Goal: Entertainment & Leisure: Consume media (video, audio)

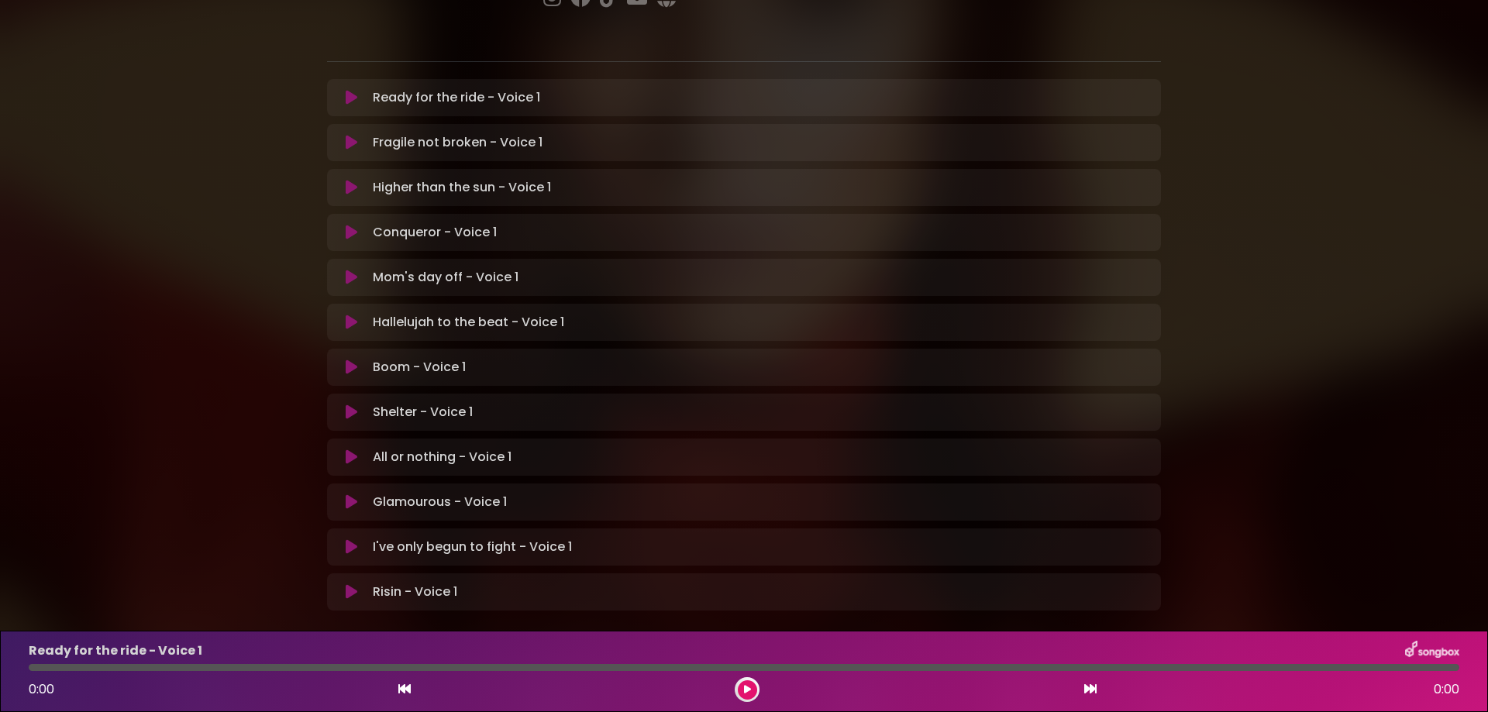
scroll to position [316, 0]
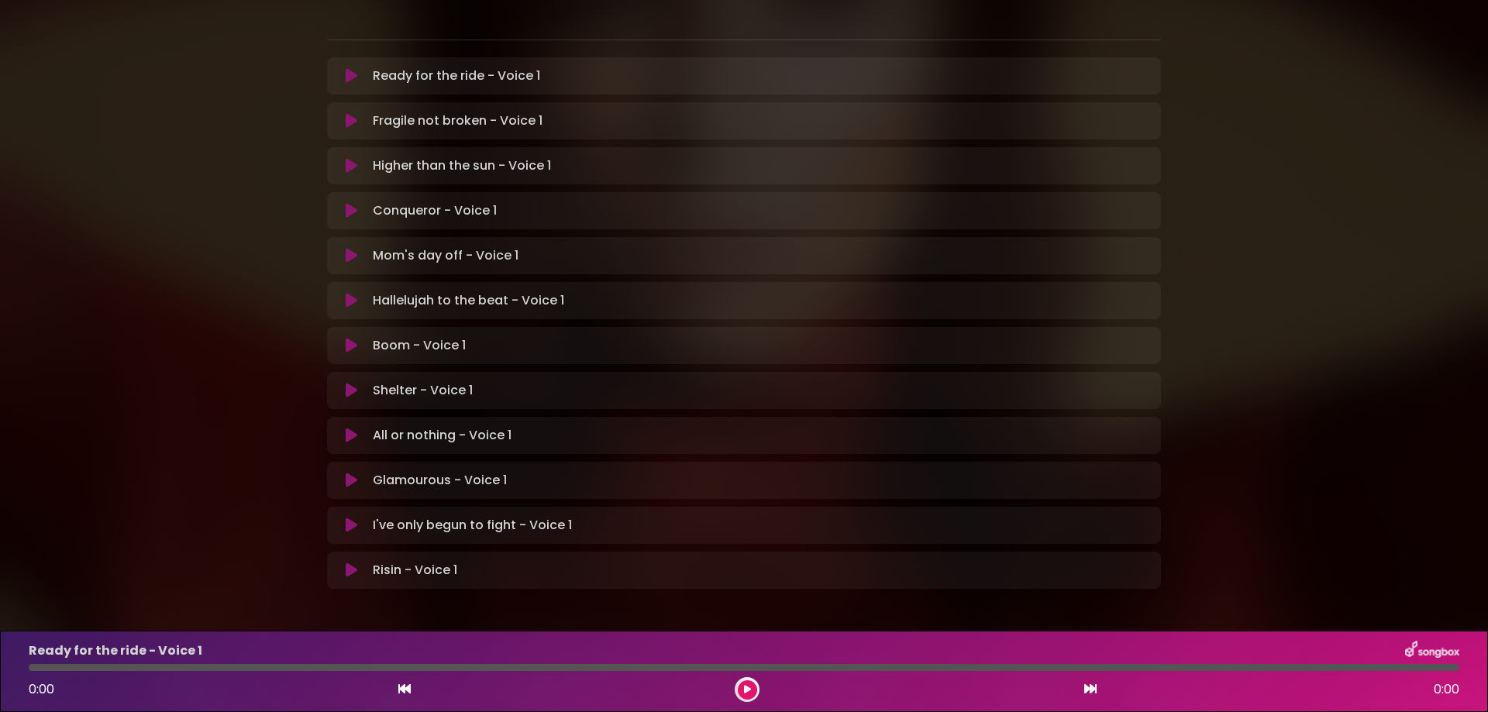
click at [351, 563] on icon at bounding box center [352, 571] width 12 height 16
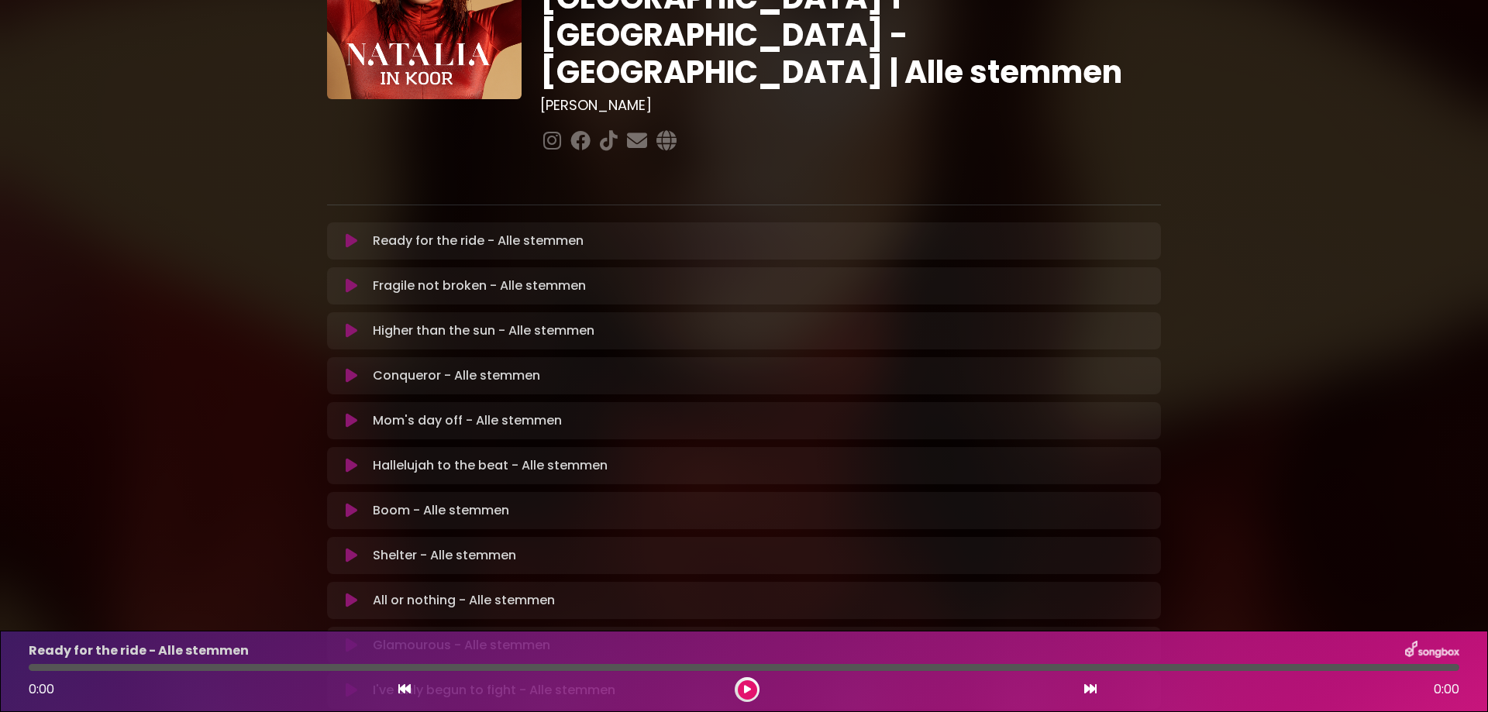
scroll to position [316, 0]
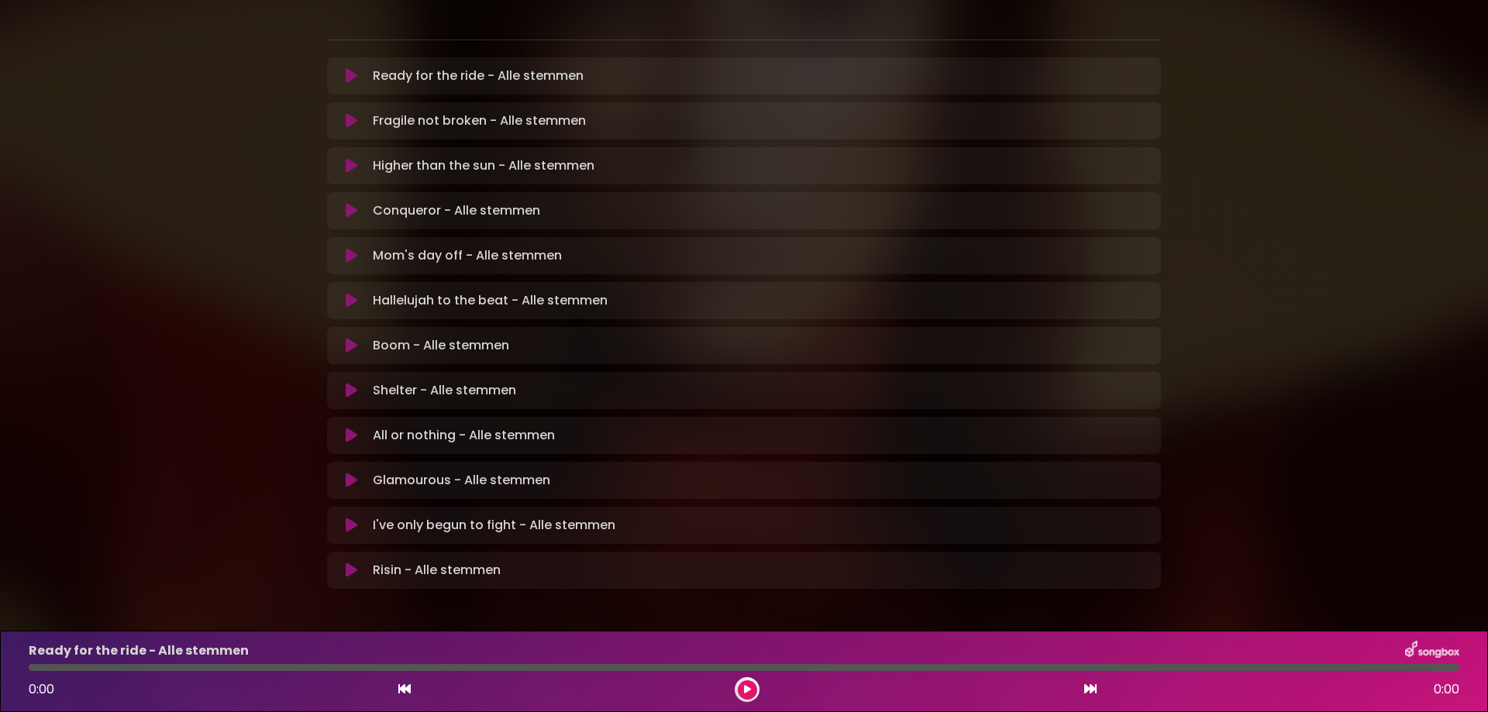
click at [346, 563] on icon at bounding box center [352, 571] width 12 height 16
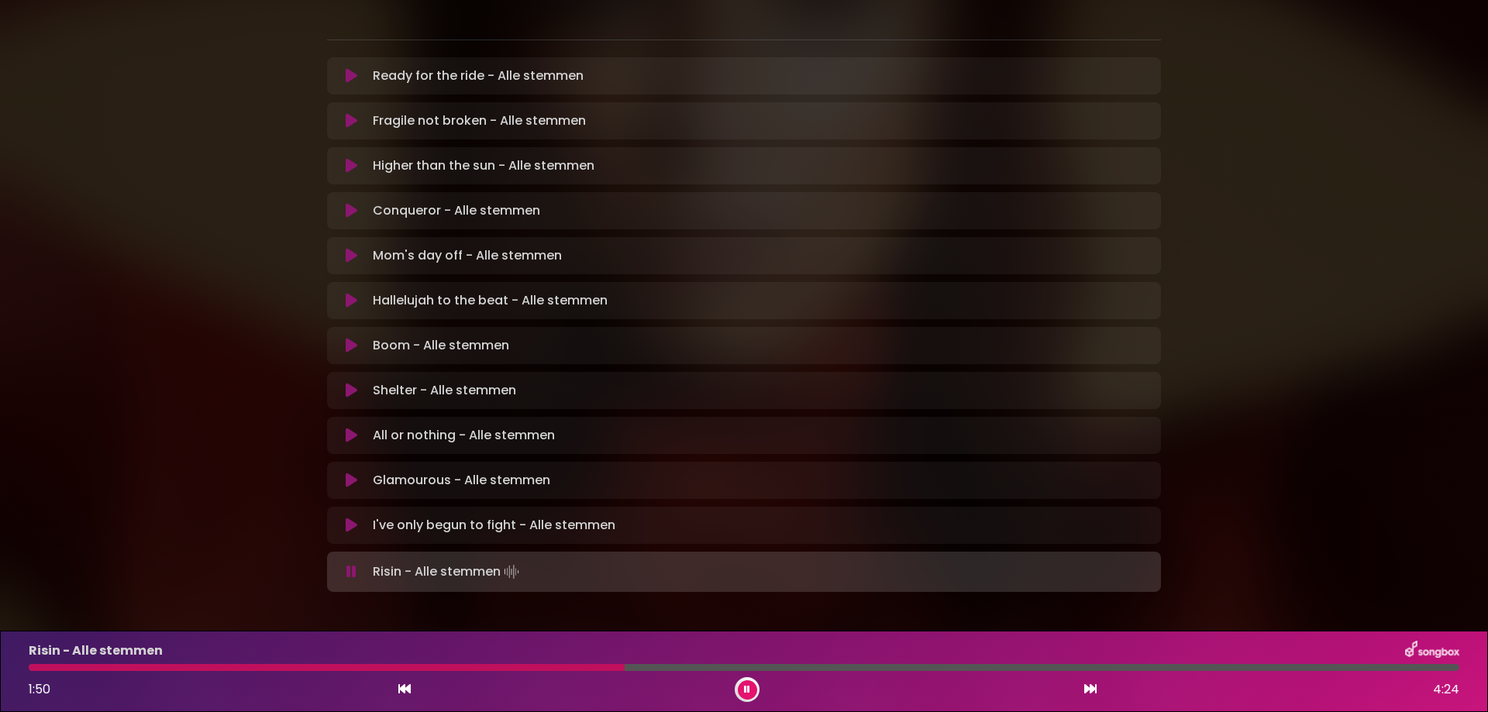
click at [38, 669] on div at bounding box center [327, 667] width 596 height 7
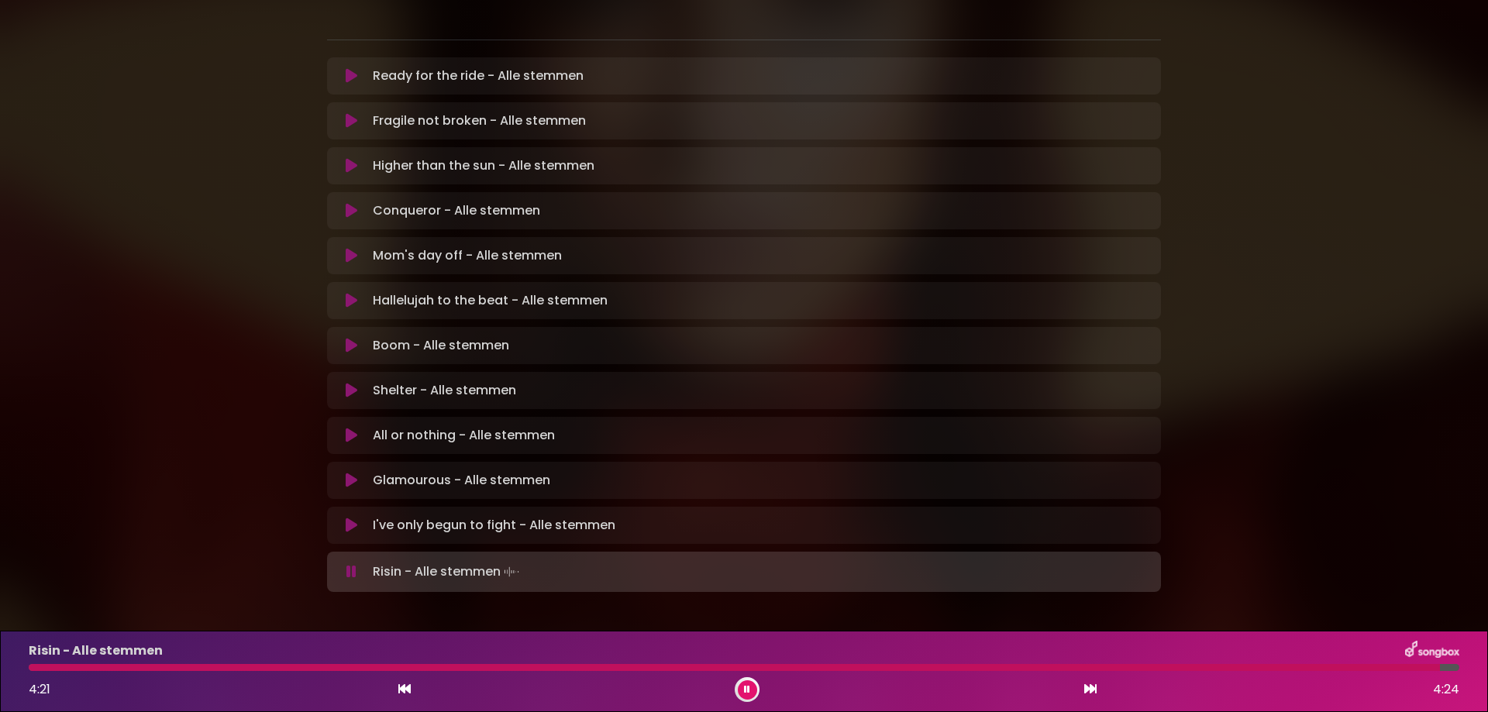
click at [350, 518] on icon at bounding box center [352, 526] width 12 height 16
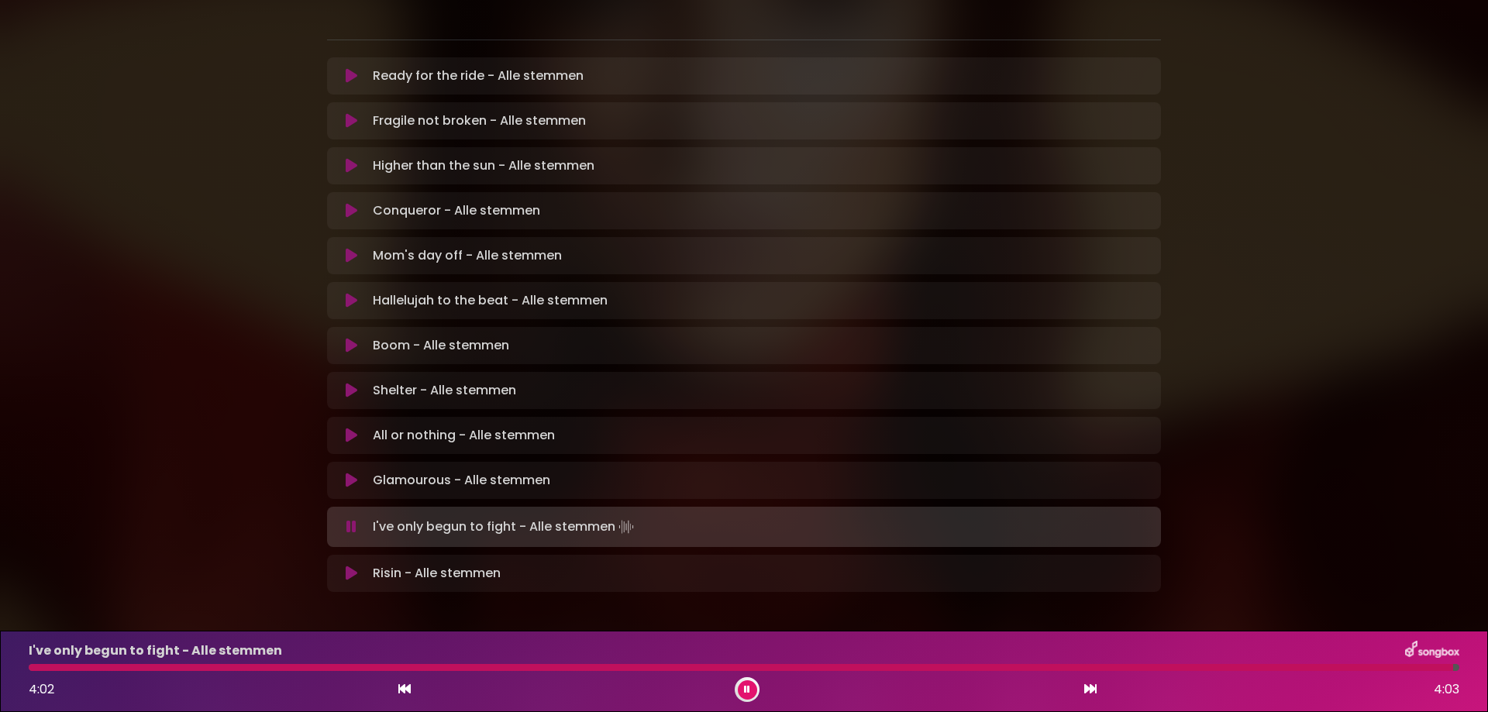
click at [745, 690] on icon at bounding box center [747, 689] width 6 height 9
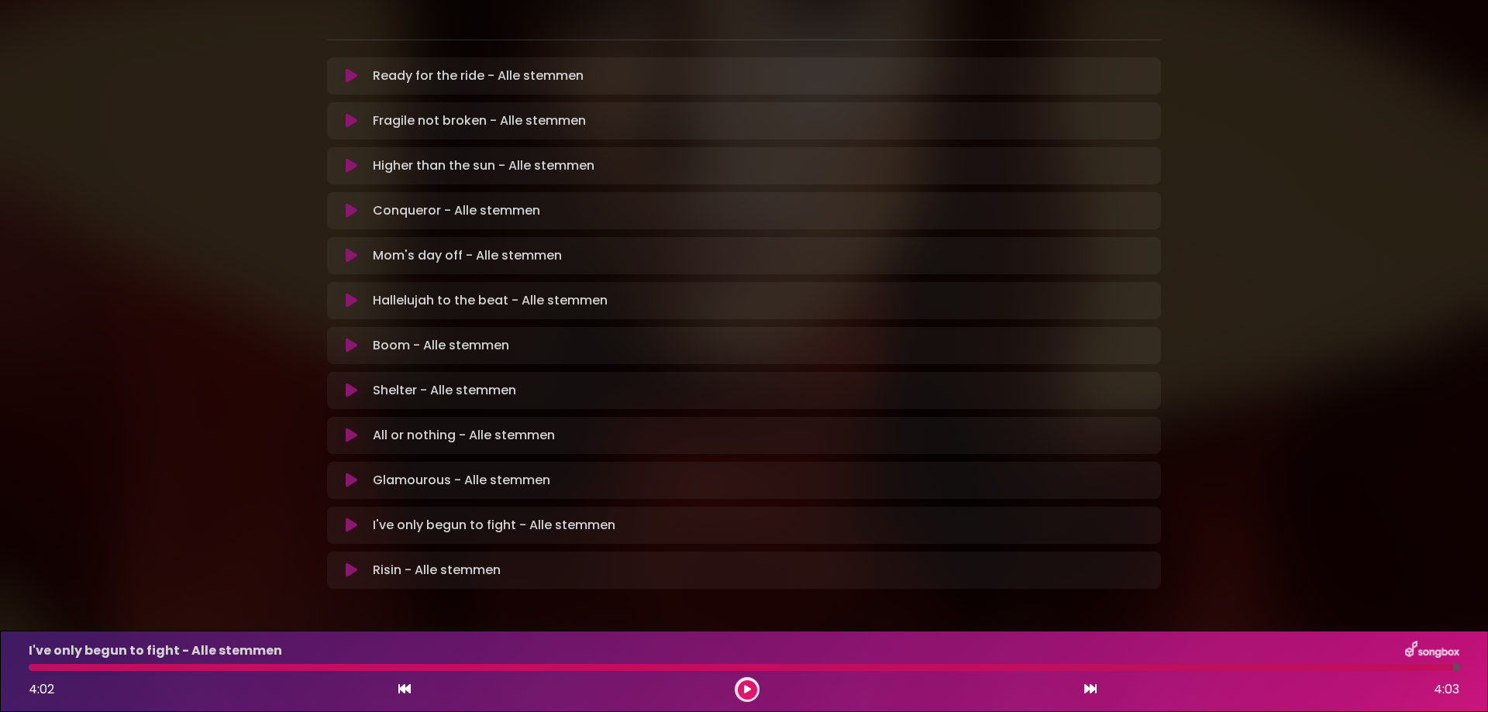
click at [352, 473] on icon at bounding box center [352, 481] width 12 height 16
click at [390, 471] on p "Glamourous - Alle stemmen Loading Track..." at bounding box center [461, 480] width 177 height 19
click at [746, 689] on icon at bounding box center [747, 689] width 7 height 9
click at [347, 473] on icon at bounding box center [352, 481] width 12 height 16
click at [749, 686] on icon at bounding box center [747, 689] width 7 height 9
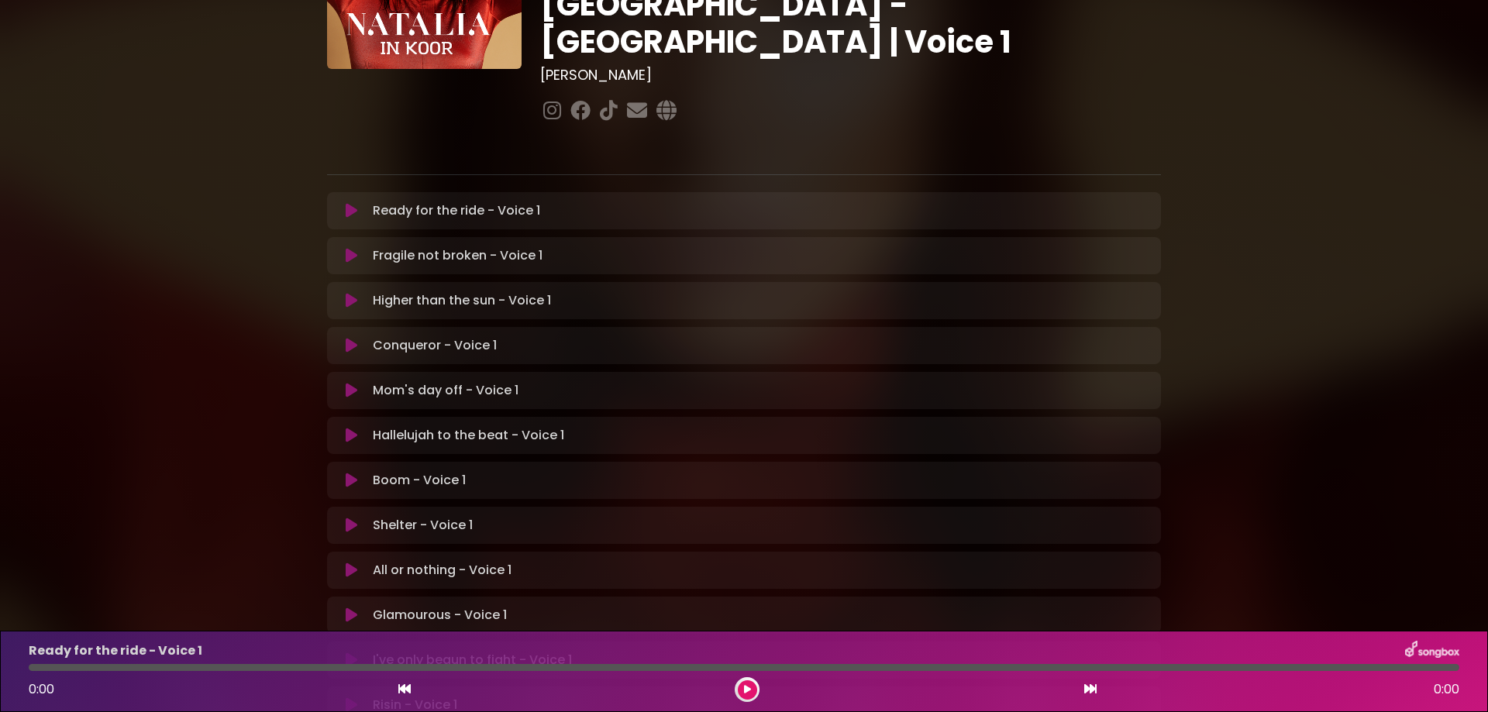
scroll to position [155, 0]
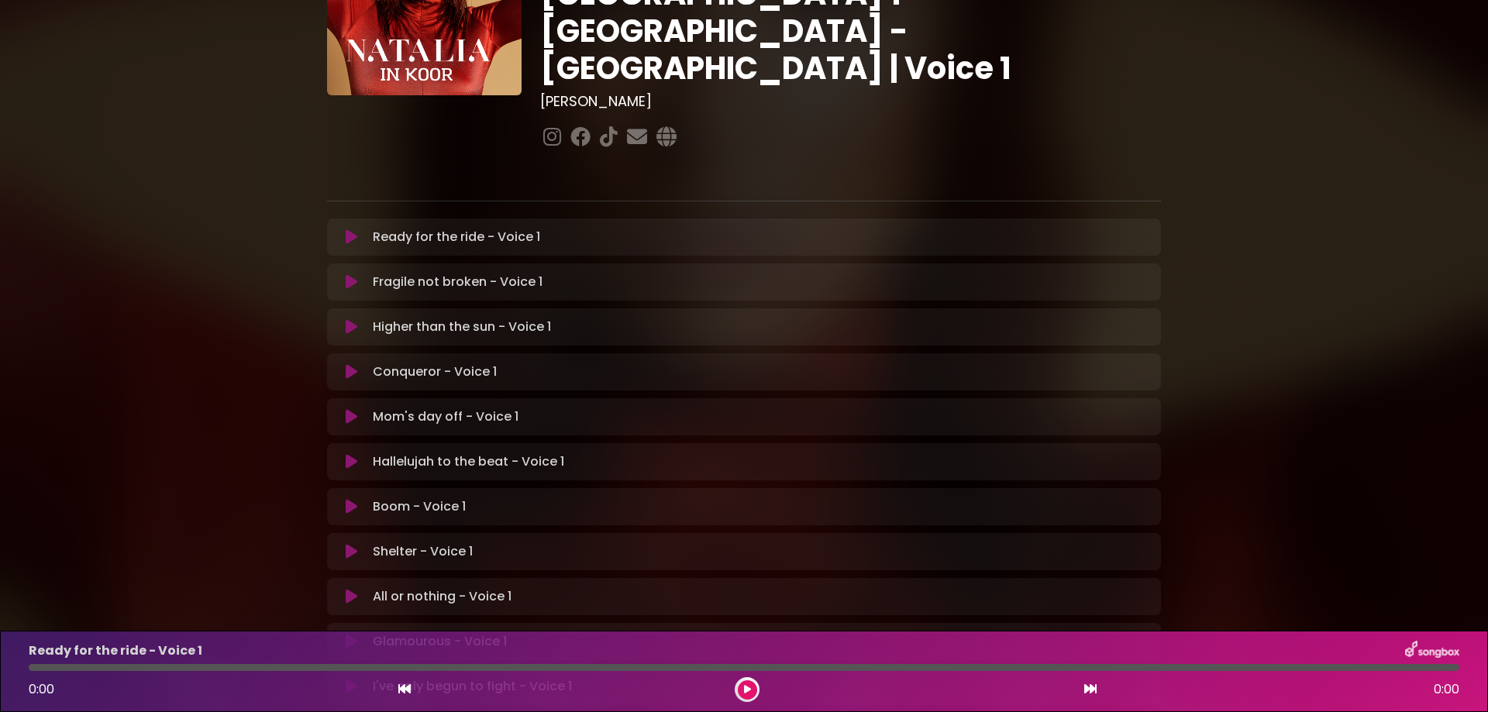
click at [419, 632] on p "Glamourous - Voice 1 Loading Track..." at bounding box center [440, 641] width 134 height 19
click at [350, 634] on icon at bounding box center [352, 642] width 12 height 16
click at [41, 668] on div at bounding box center [744, 667] width 1431 height 7
click at [75, 663] on div "Glamourous - Voice 1 0:03 3:45" at bounding box center [743, 671] width 1449 height 61
click at [75, 666] on div at bounding box center [744, 667] width 1431 height 7
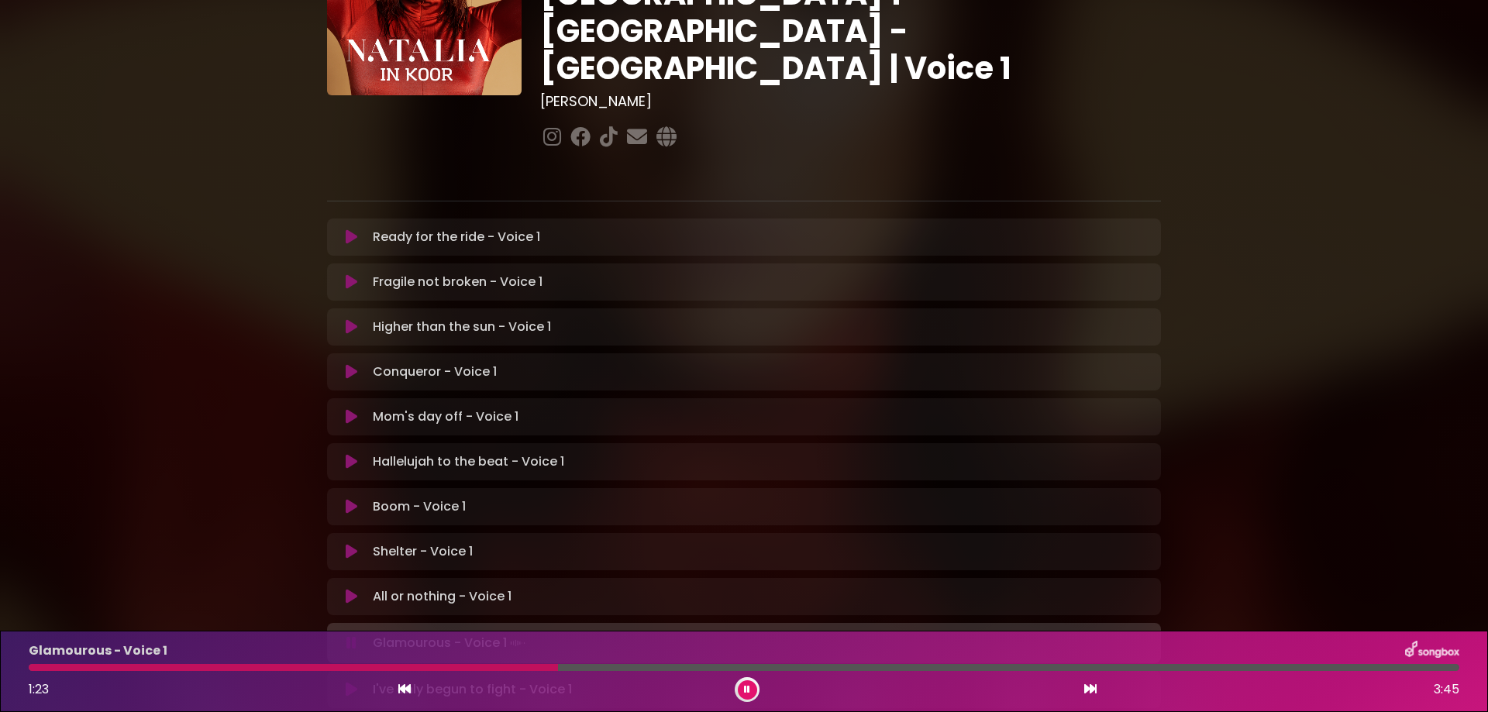
click at [38, 666] on div at bounding box center [293, 667] width 529 height 7
click at [333, 664] on div at bounding box center [221, 667] width 385 height 7
click at [739, 688] on button at bounding box center [747, 690] width 19 height 19
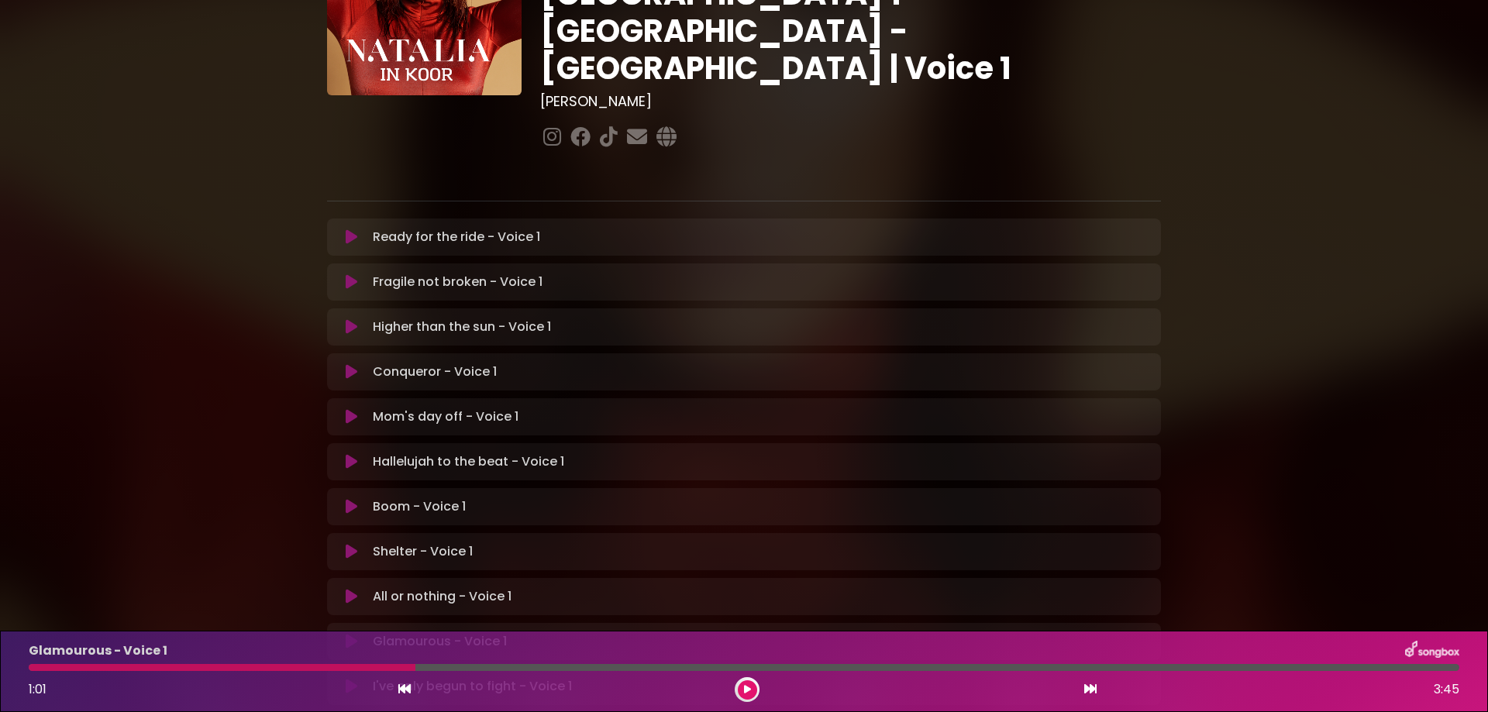
click at [311, 666] on div at bounding box center [222, 667] width 387 height 7
click at [304, 669] on div at bounding box center [222, 667] width 387 height 7
click at [747, 687] on icon at bounding box center [747, 689] width 7 height 9
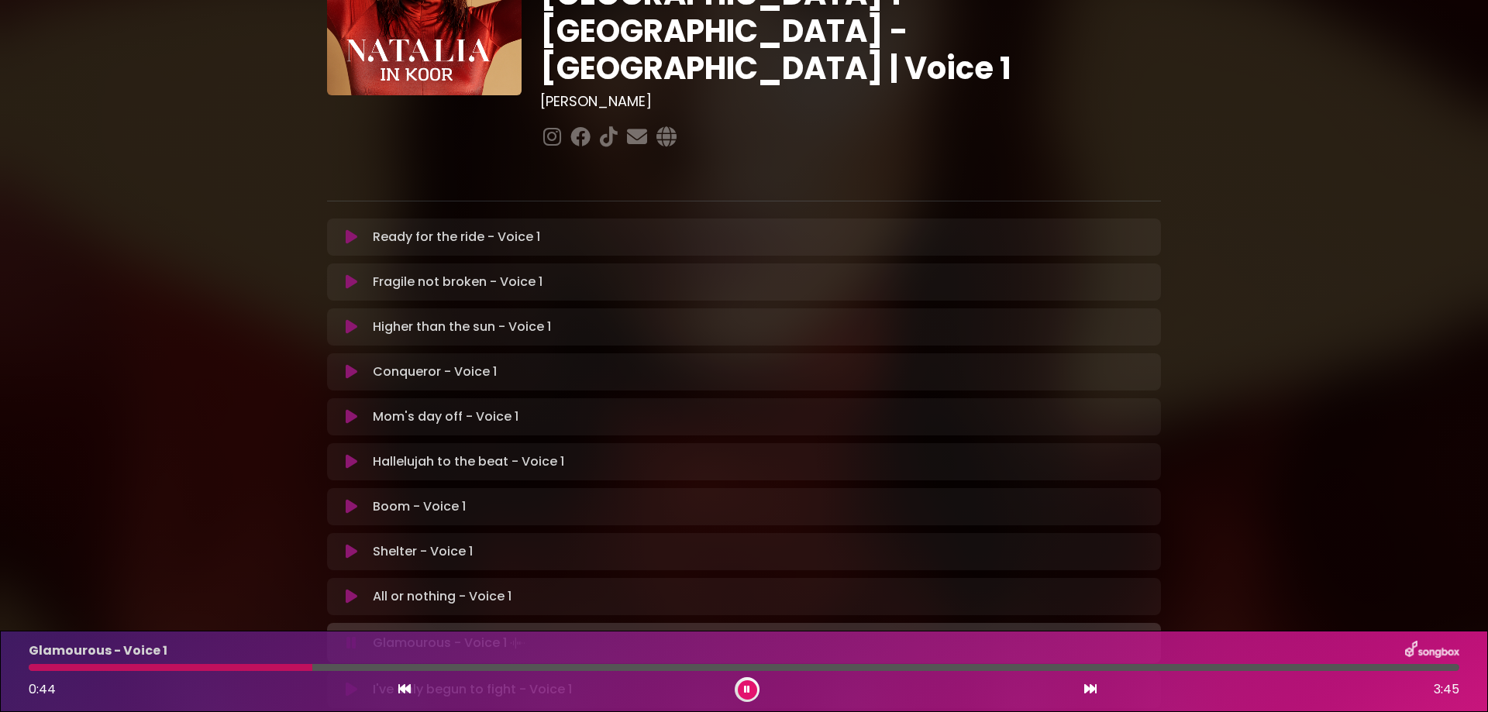
click at [256, 663] on div "Glamourous - Voice 1 0:44 3:45" at bounding box center [743, 671] width 1449 height 61
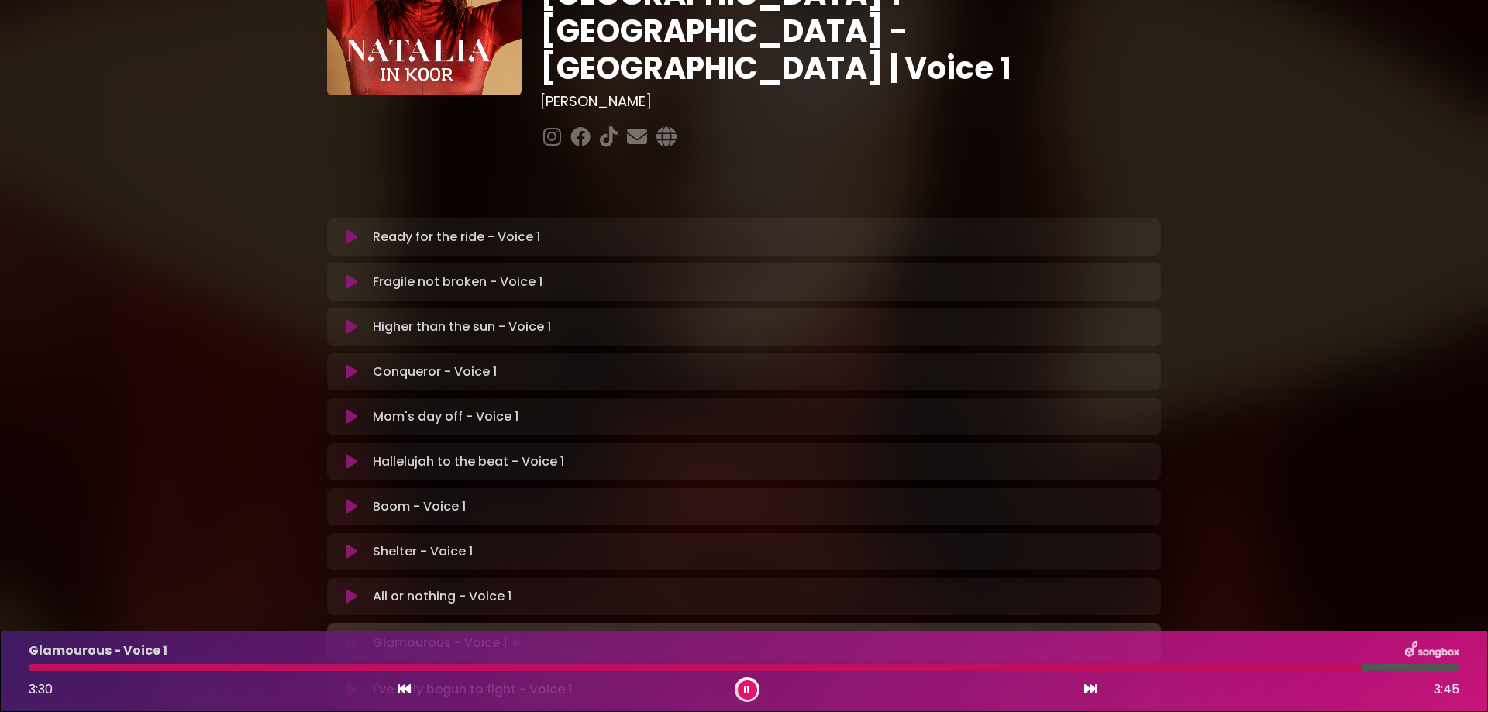
click at [748, 689] on icon at bounding box center [747, 689] width 6 height 9
click at [44, 667] on div at bounding box center [696, 667] width 1335 height 7
click at [747, 691] on icon at bounding box center [747, 689] width 7 height 9
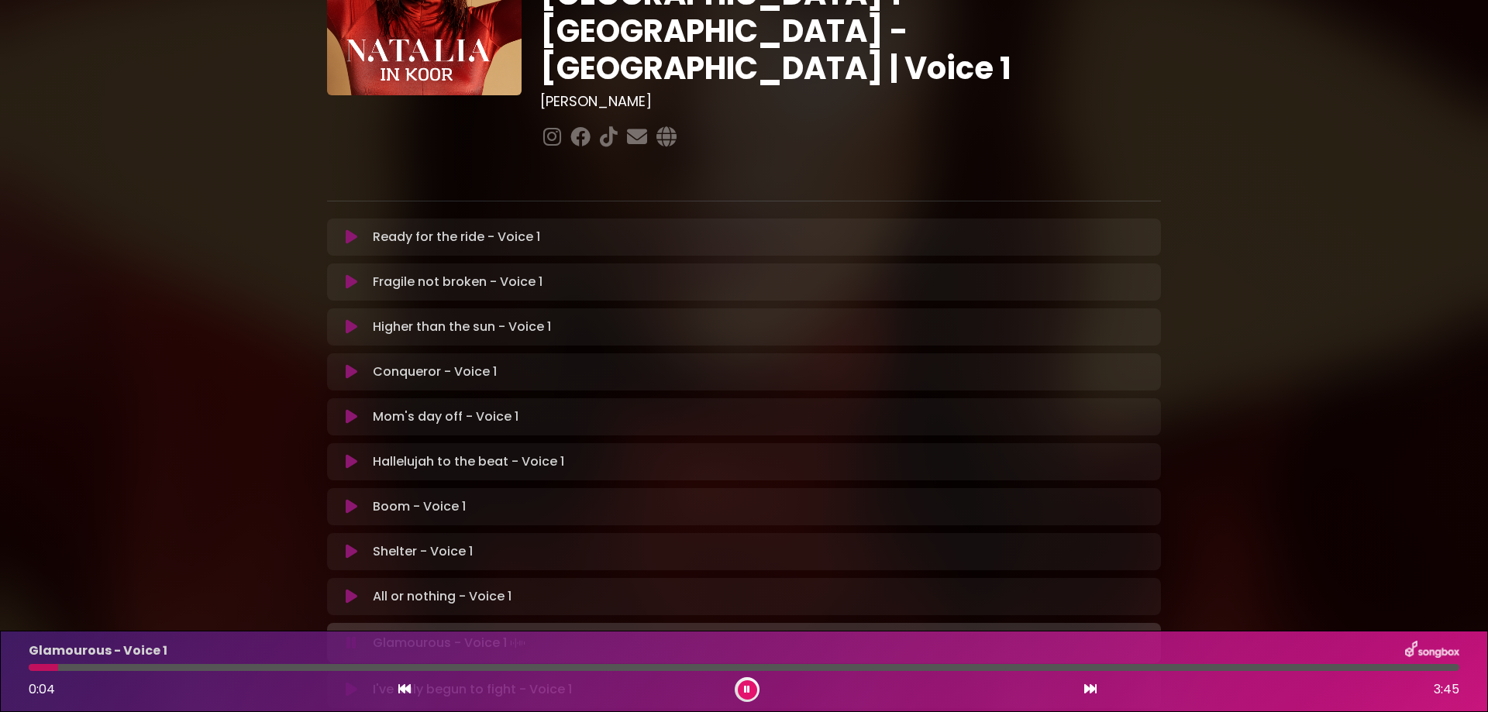
click at [57, 670] on div at bounding box center [43, 667] width 29 height 7
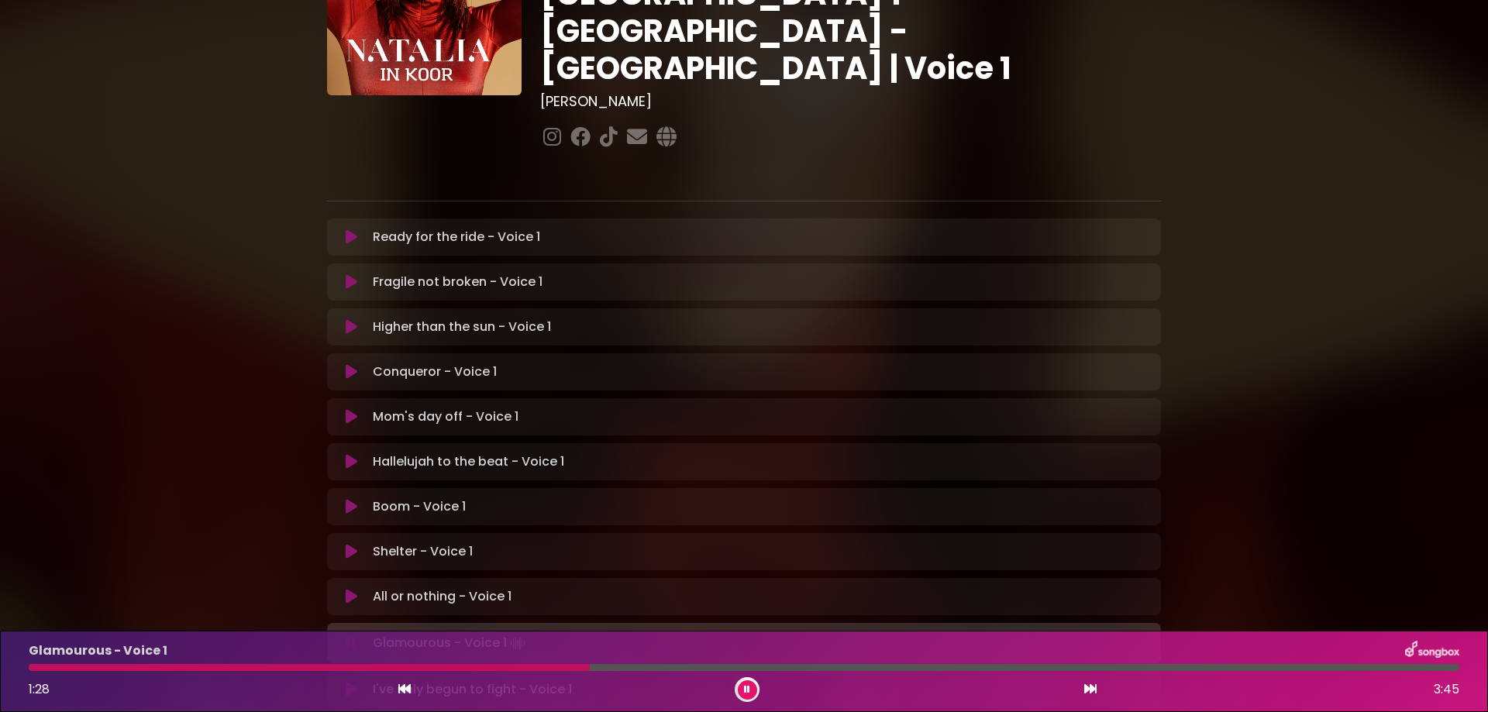
click at [371, 670] on div at bounding box center [309, 667] width 561 height 7
click at [412, 670] on div at bounding box center [278, 667] width 498 height 7
click at [767, 667] on div at bounding box center [497, 667] width 936 height 7
click at [737, 674] on div "Glamourous - Voice 1 2:26 3:45" at bounding box center [743, 671] width 1449 height 61
click at [746, 668] on div at bounding box center [495, 667] width 933 height 7
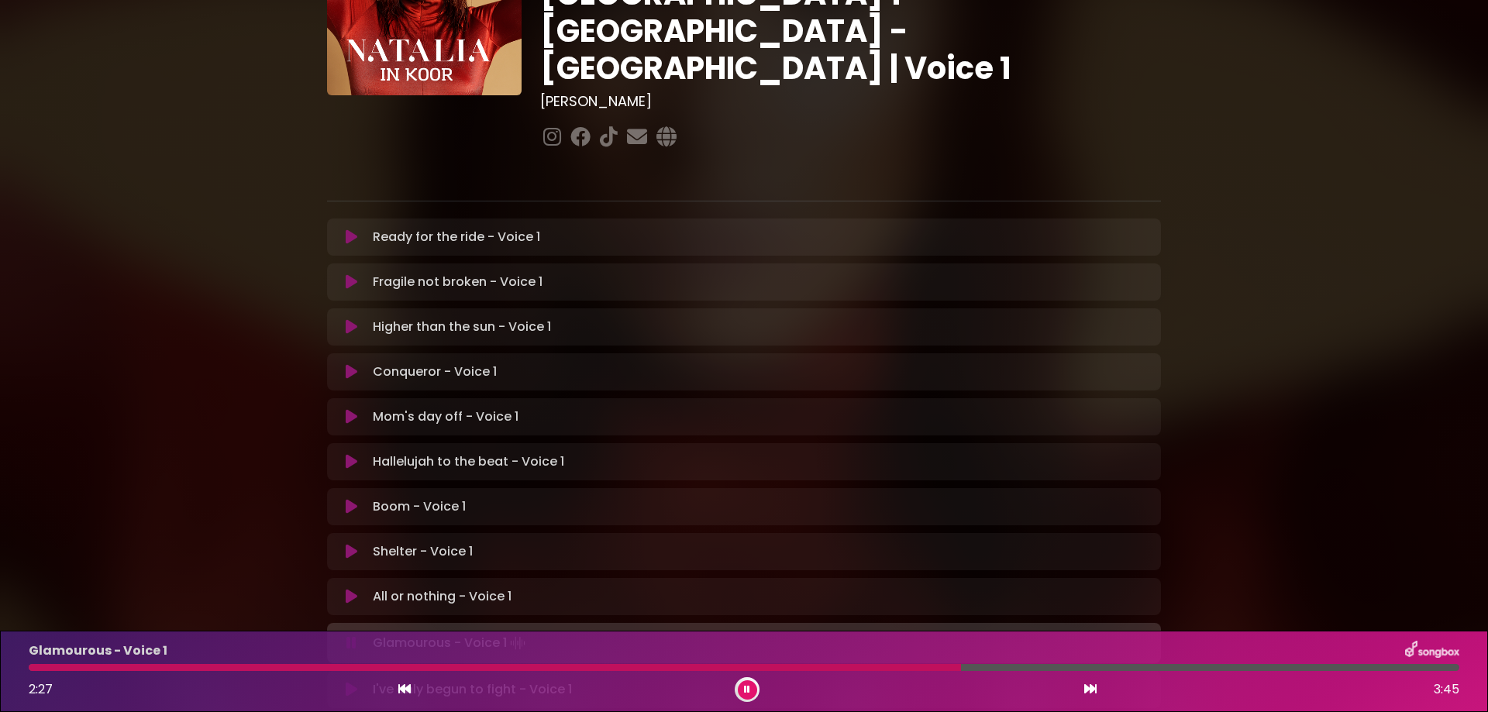
click at [749, 666] on div at bounding box center [495, 667] width 932 height 7
click at [750, 691] on icon at bounding box center [747, 689] width 6 height 9
